Goal: Book appointment/travel/reservation

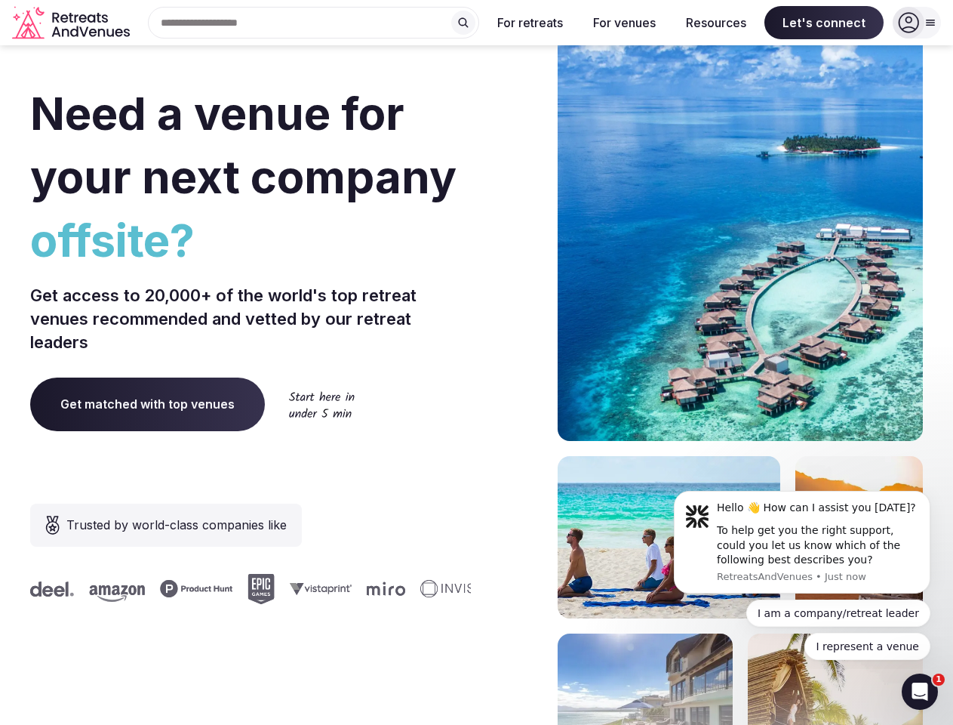
click at [476, 362] on div "Need a venue for your next company offsite? Get access to 20,000+ of the world'…" at bounding box center [476, 452] width 893 height 910
click at [314, 23] on div "Search Popular Destinations [GEOGRAPHIC_DATA], [GEOGRAPHIC_DATA] [GEOGRAPHIC_DA…" at bounding box center [307, 23] width 343 height 32
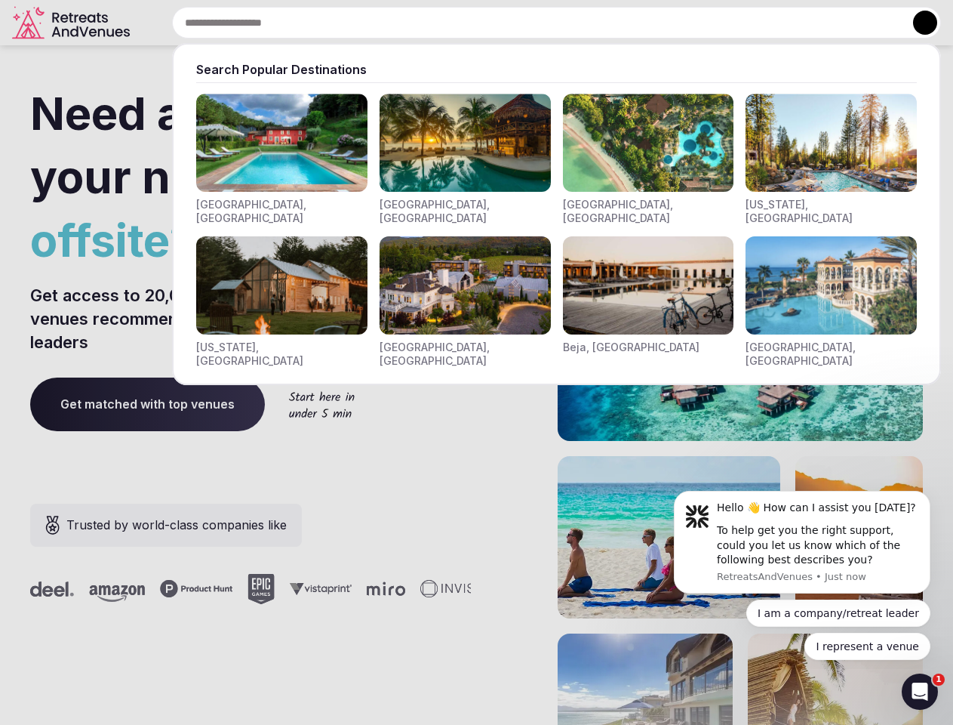
click at [463, 23] on input "text" at bounding box center [556, 23] width 769 height 32
click at [531, 23] on input "text" at bounding box center [556, 23] width 769 height 32
click at [624, 23] on input "text" at bounding box center [556, 23] width 769 height 32
click at [716, 23] on input "text" at bounding box center [556, 23] width 769 height 32
click at [824, 23] on input "text" at bounding box center [556, 23] width 769 height 32
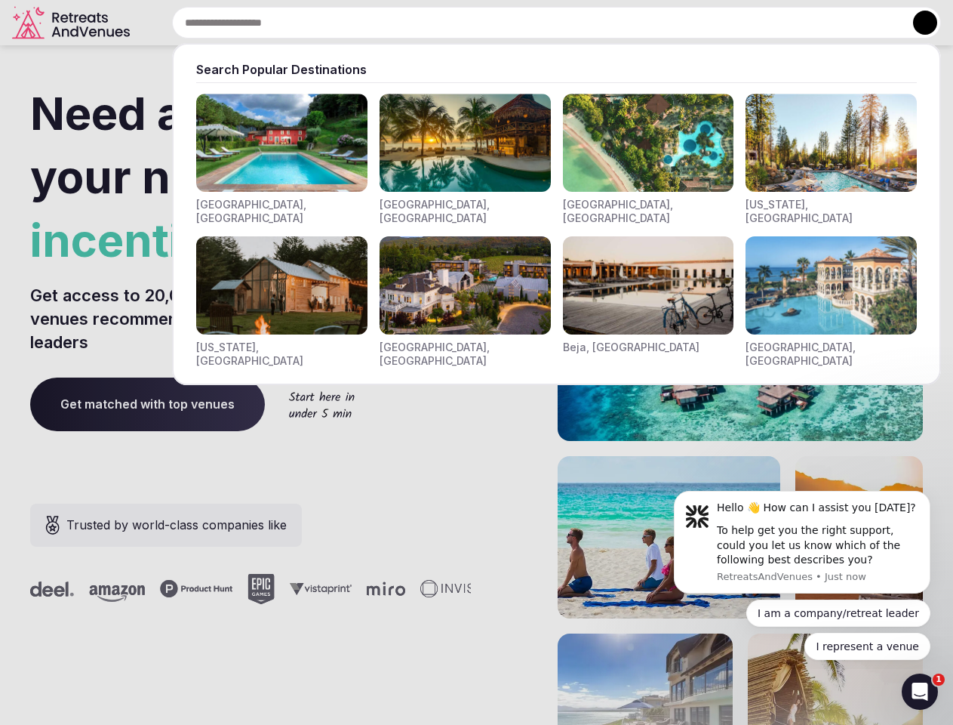
click at [917, 23] on button at bounding box center [925, 23] width 24 height 24
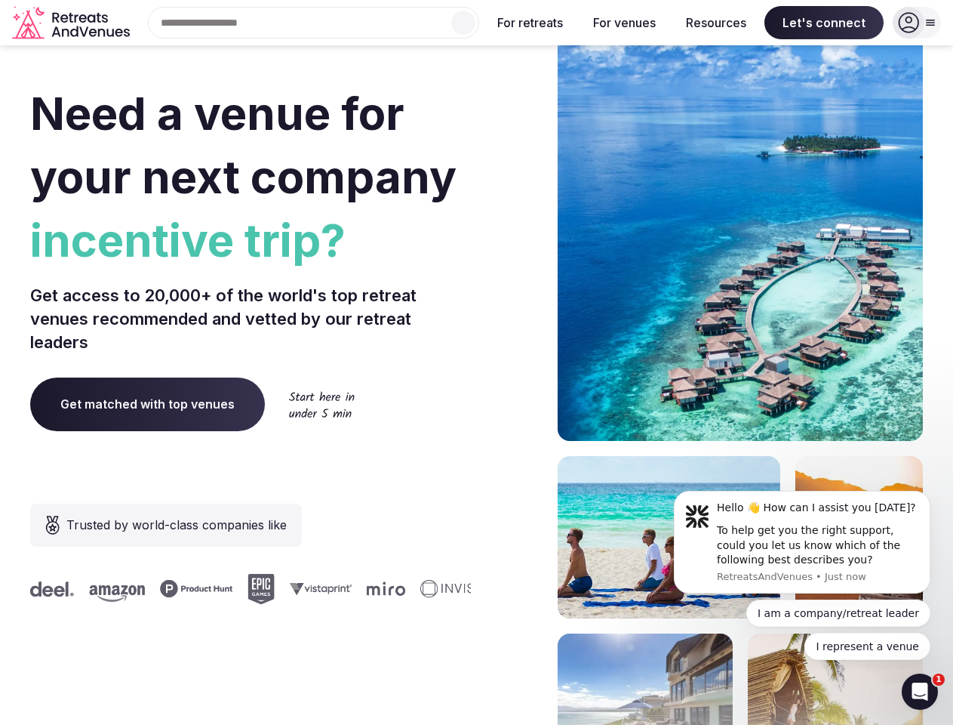
click at [802, 542] on div "To help get you the right support, could you let us know which of the following…" at bounding box center [818, 545] width 202 height 45
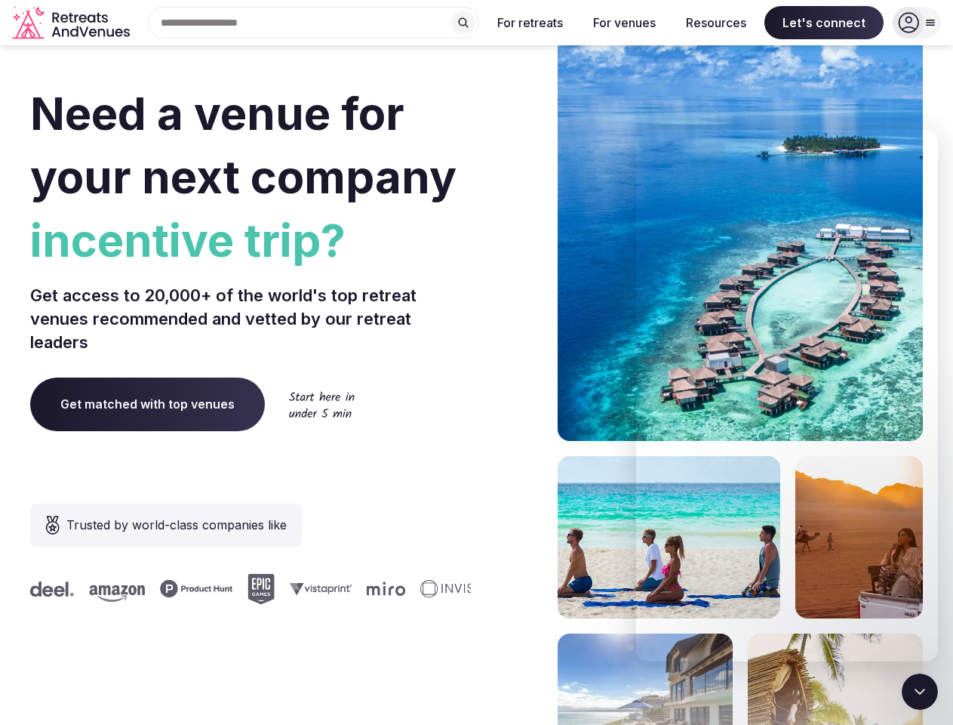
click at [934, 495] on section "Need a venue for your next company incentive trip? Get access to 20,000+ of the…" at bounding box center [476, 452] width 953 height 910
